Goal: Find specific page/section: Find specific page/section

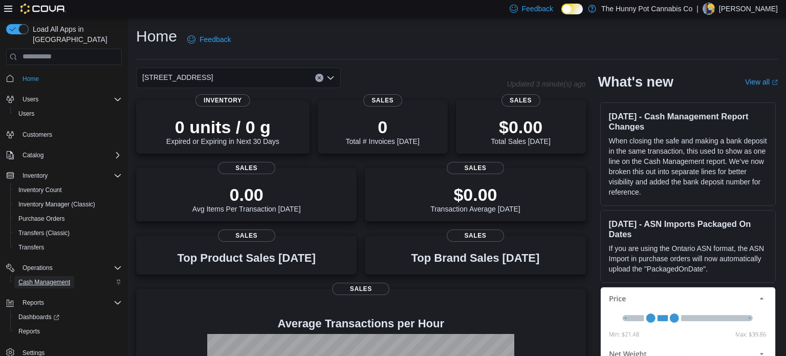
click at [18, 278] on span "Cash Management" at bounding box center [44, 282] width 52 height 8
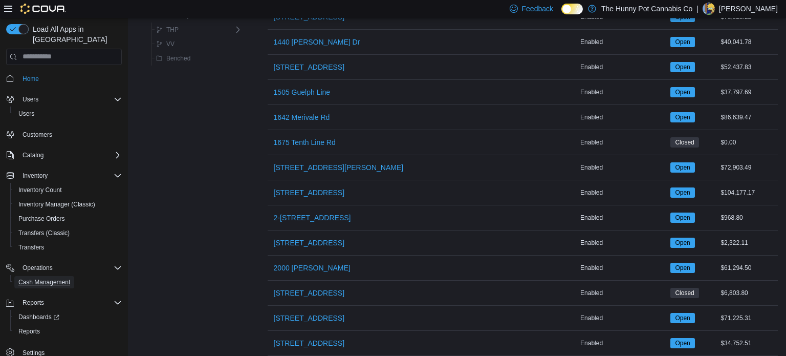
scroll to position [306, 0]
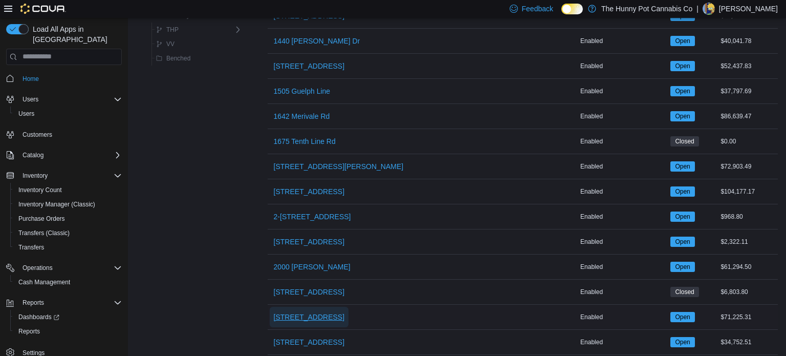
click at [294, 312] on span "206 Bank Street" at bounding box center [309, 317] width 71 height 10
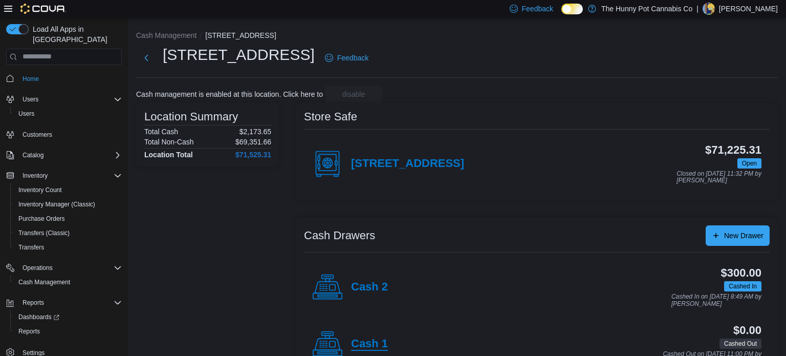
click at [362, 342] on h4 "Cash 1" at bounding box center [369, 343] width 37 height 13
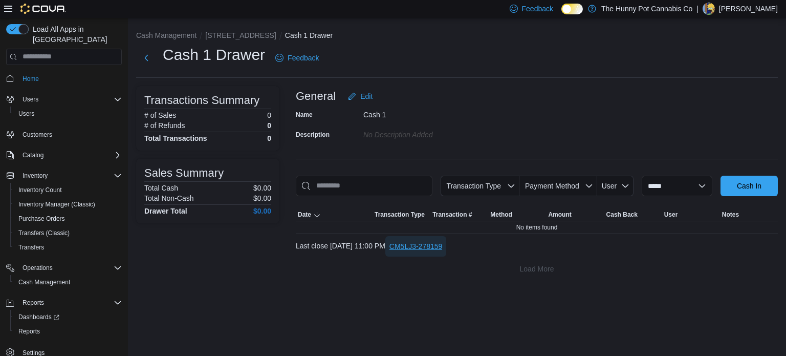
click at [443, 252] on span "CM5LJ3-278159" at bounding box center [416, 246] width 53 height 20
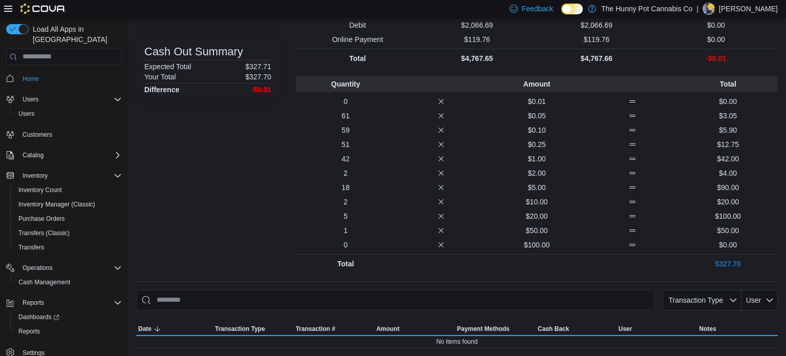
scroll to position [126, 0]
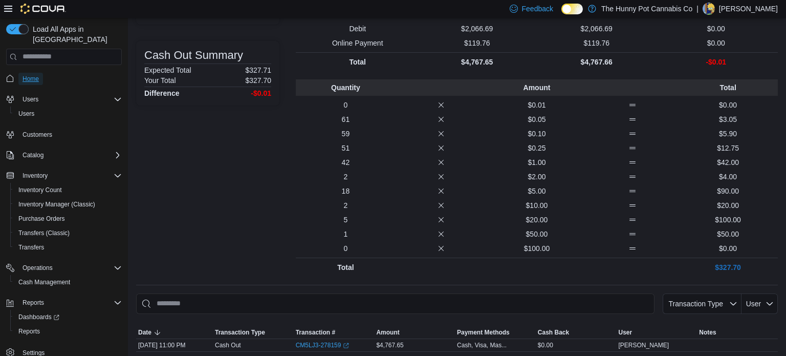
click at [27, 75] on span "Home" at bounding box center [31, 79] width 16 height 8
